Goal: Communication & Community: Answer question/provide support

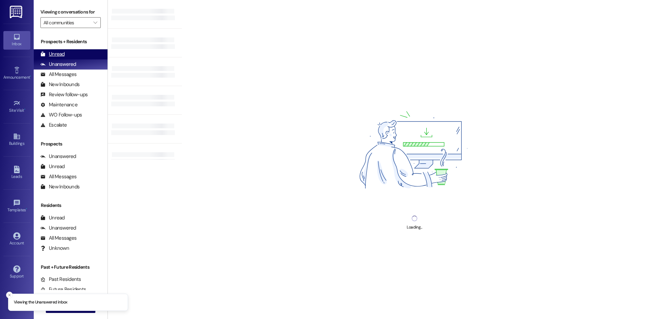
click at [70, 52] on div "Unread (0)" at bounding box center [71, 54] width 74 height 10
